Goal: Contribute content

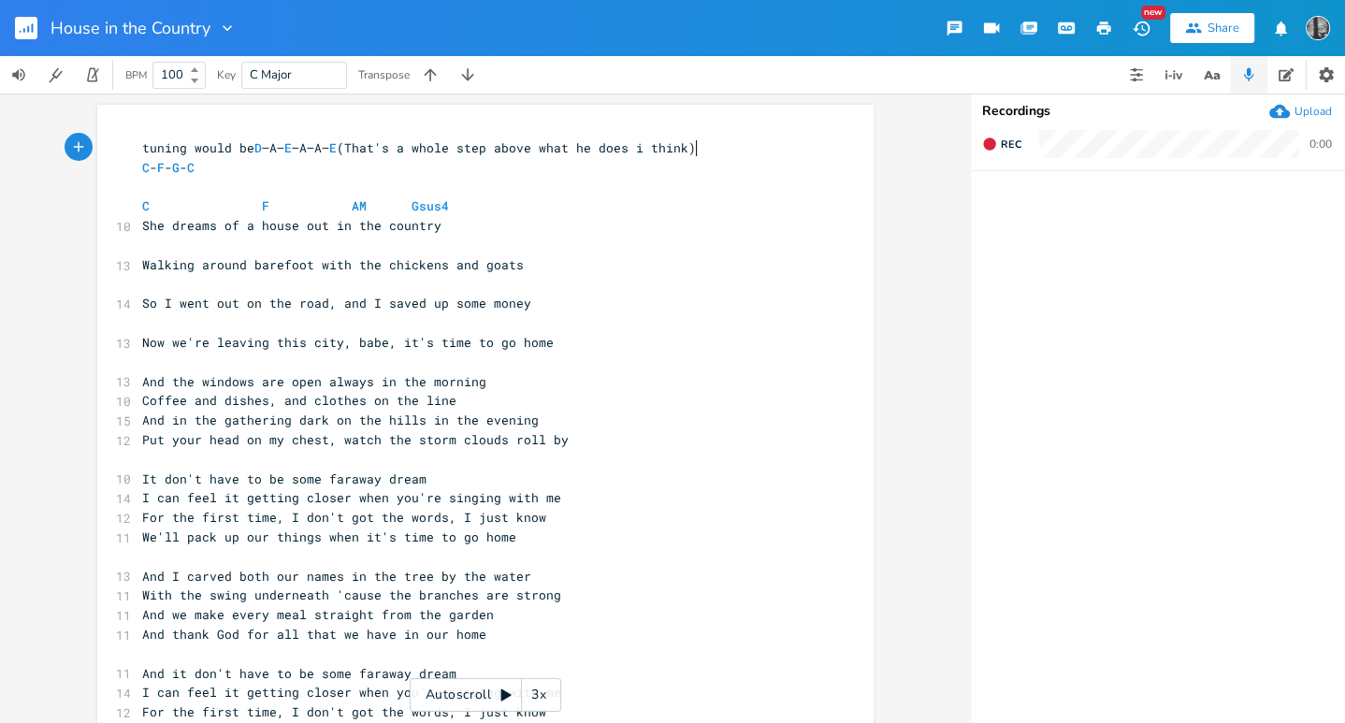
scroll to position [0, 36]
click at [945, 205] on div "xxxxxxxxxx tuning would be D –A– E –A–A– E (That's a whole step above what he d…" at bounding box center [485, 408] width 970 height 629
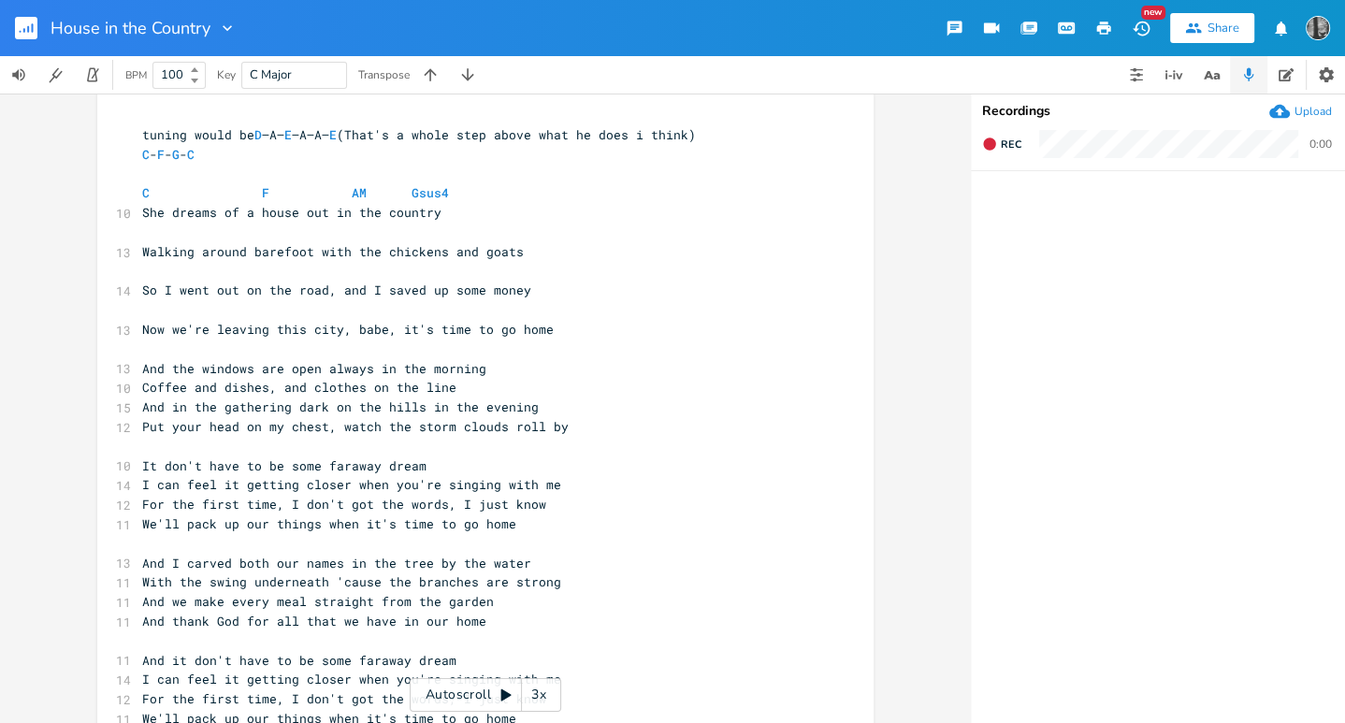
scroll to position [0, 0]
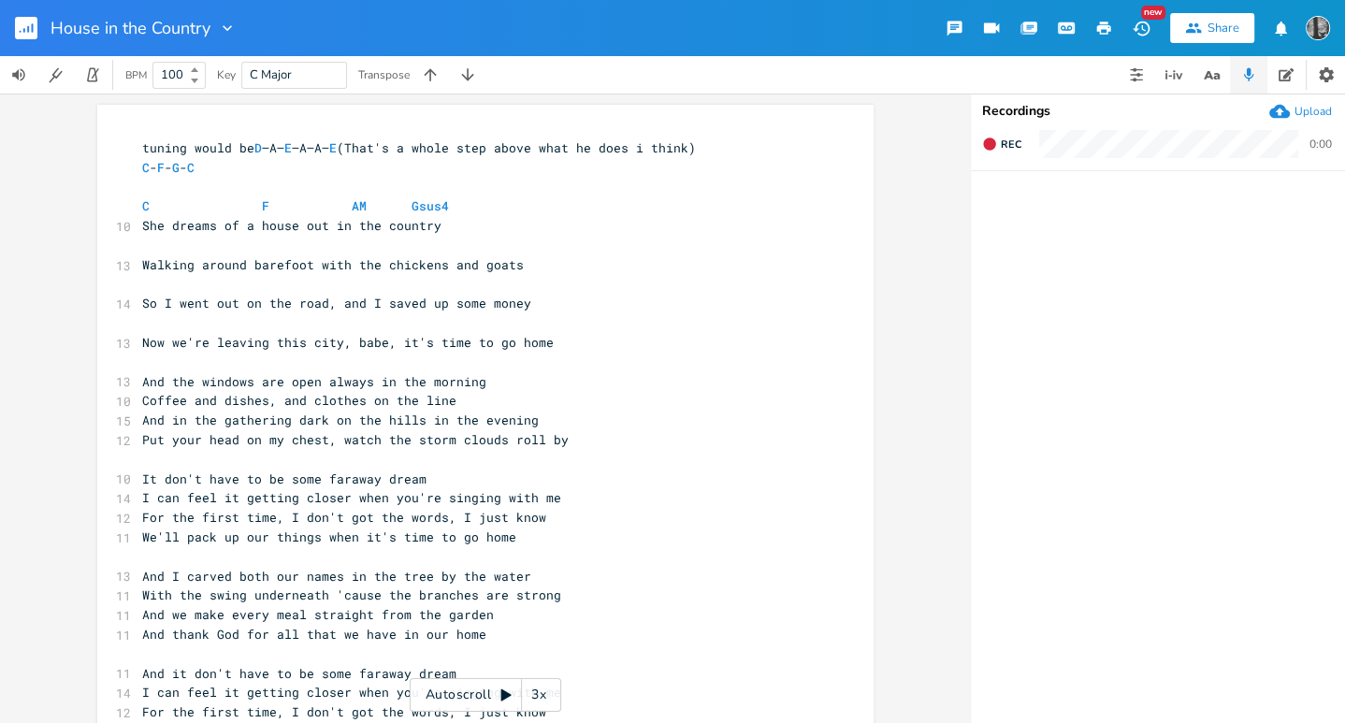
click at [21, 38] on rect "button" at bounding box center [26, 28] width 22 height 22
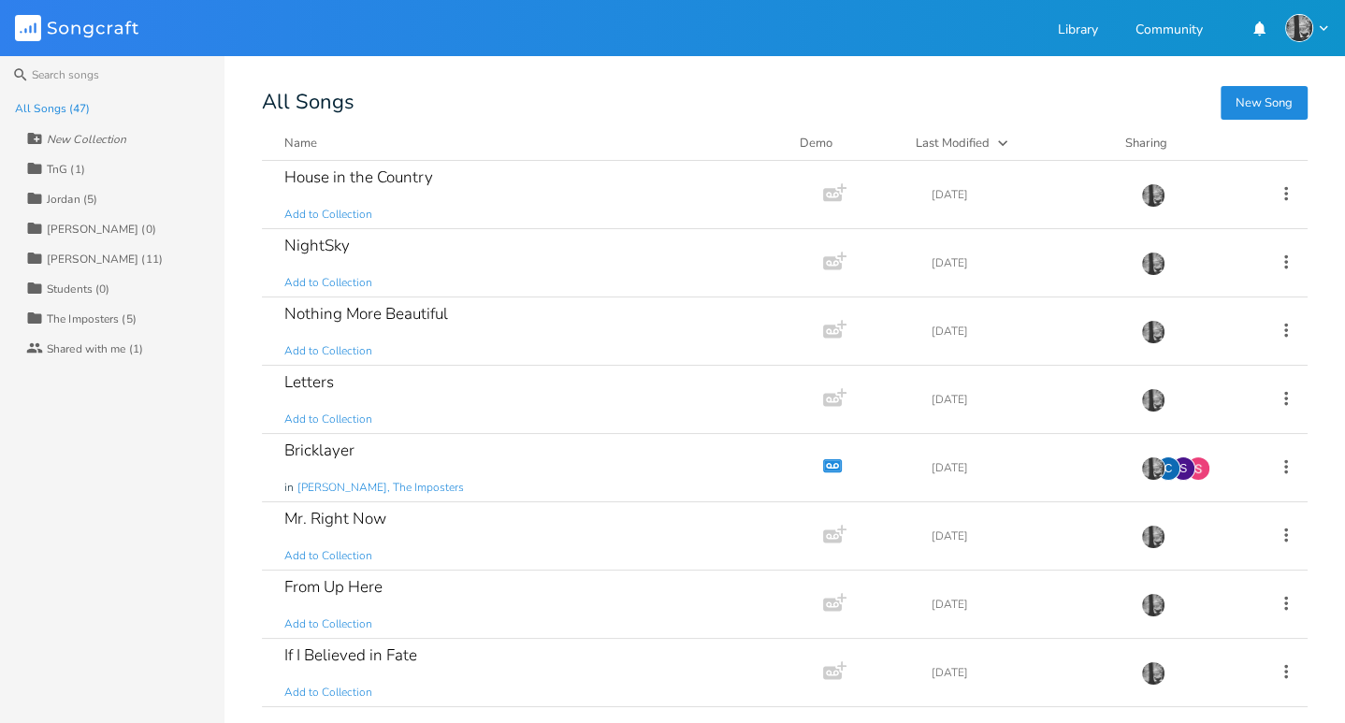
click at [1251, 99] on button "New Song" at bounding box center [1263, 103] width 87 height 34
click at [309, 247] on div "NightSky" at bounding box center [316, 246] width 65 height 16
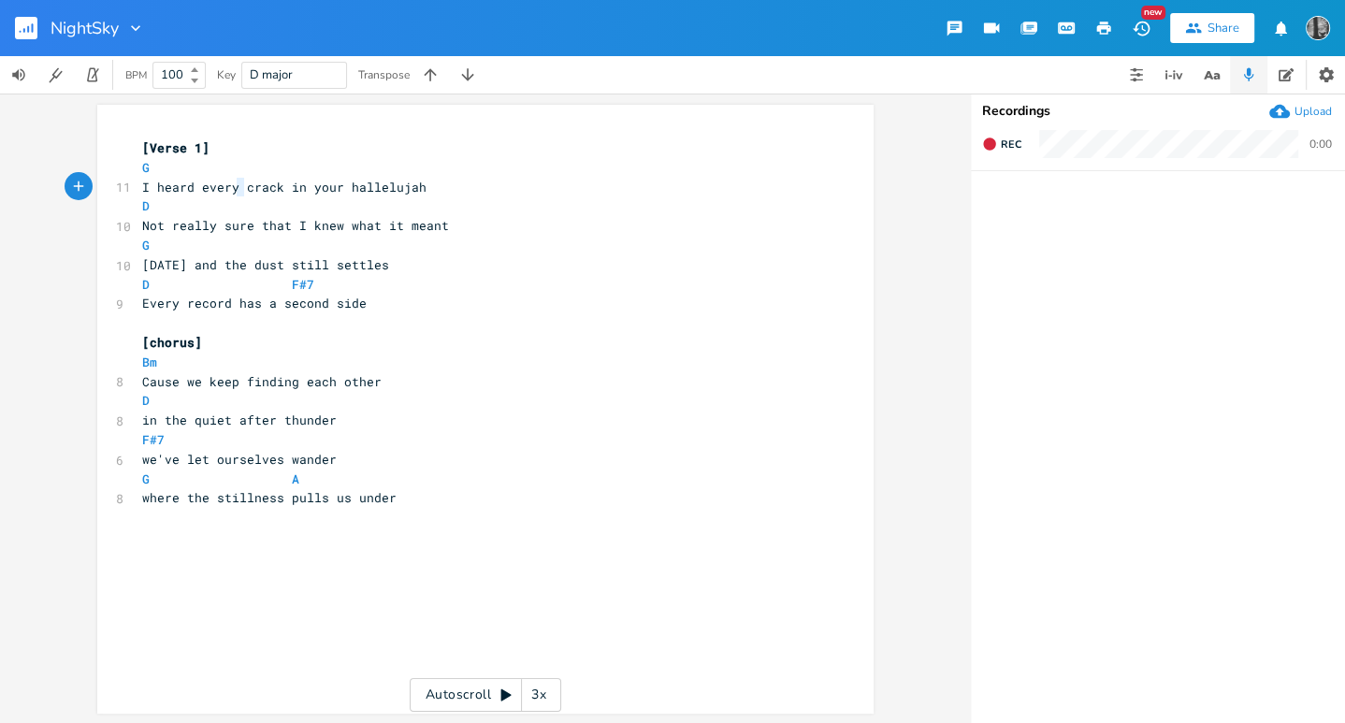
type textarea "crack in your hallelujah D Not really sure that I knew what it meant G [DATE] a…"
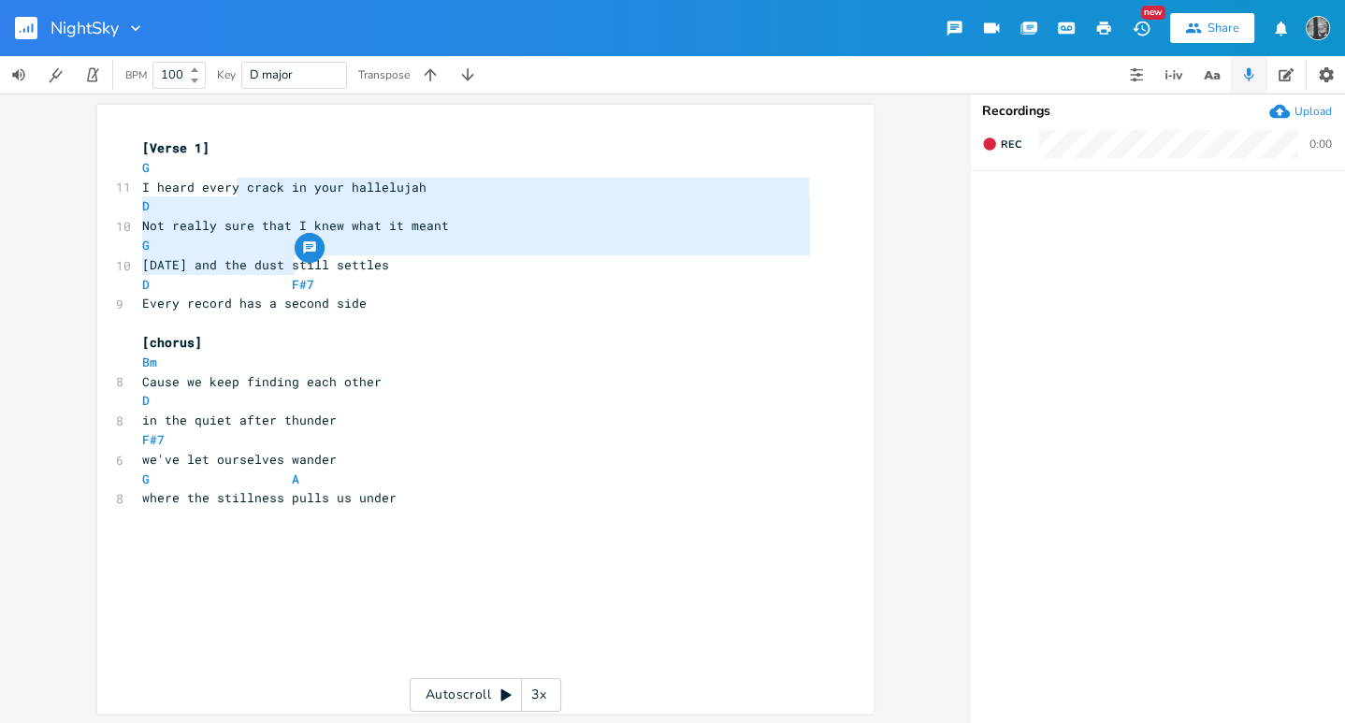
drag, startPoint x: 231, startPoint y: 192, endPoint x: 286, endPoint y: 258, distance: 86.3
click at [286, 258] on div "[Verse 1] G 11 I heard every crack in your hallelujah D 10 Not really sure that…" at bounding box center [475, 322] width 675 height 369
click at [286, 258] on span "[DATE] and the dust still settles" at bounding box center [265, 264] width 247 height 17
